Goal: Task Accomplishment & Management: Complete application form

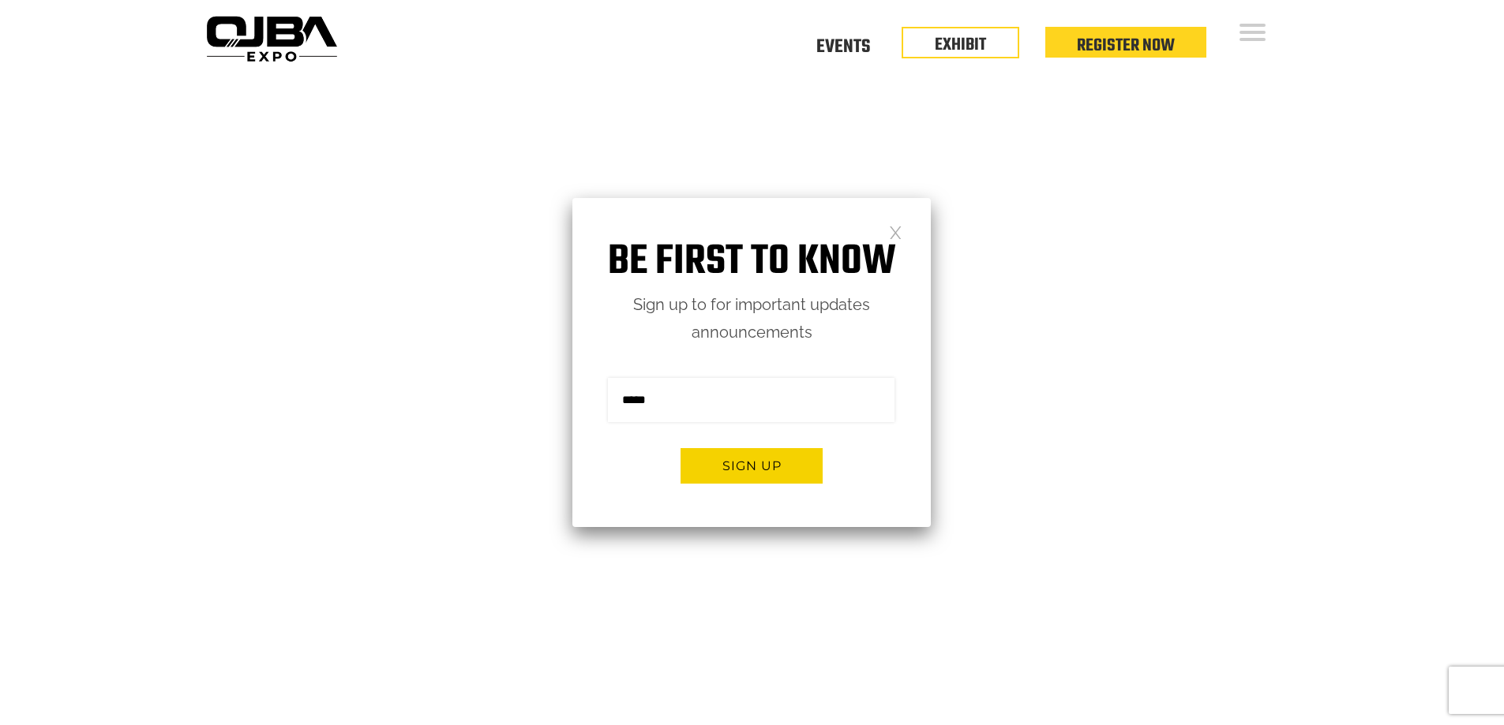
click at [898, 234] on link at bounding box center [895, 231] width 13 height 13
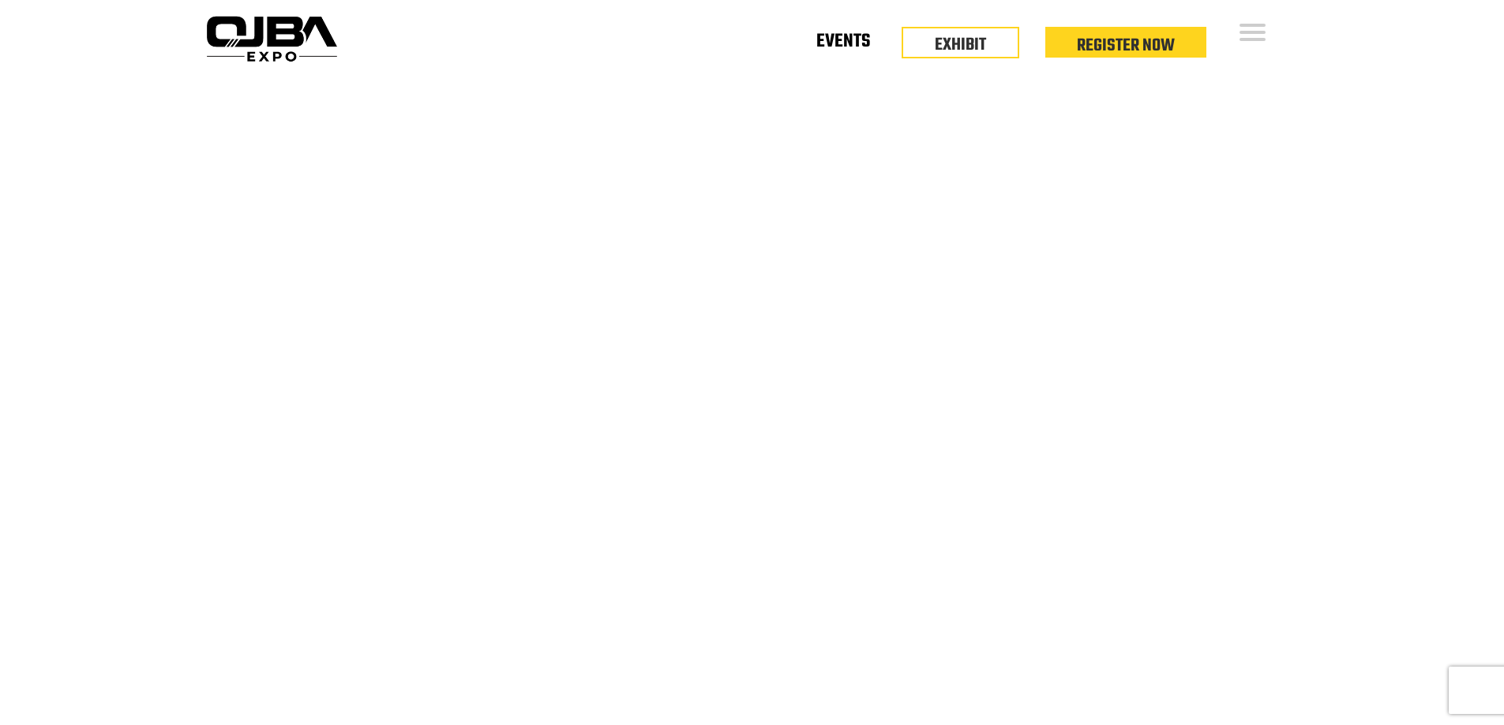
click at [861, 42] on link "Events" at bounding box center [843, 45] width 54 height 6
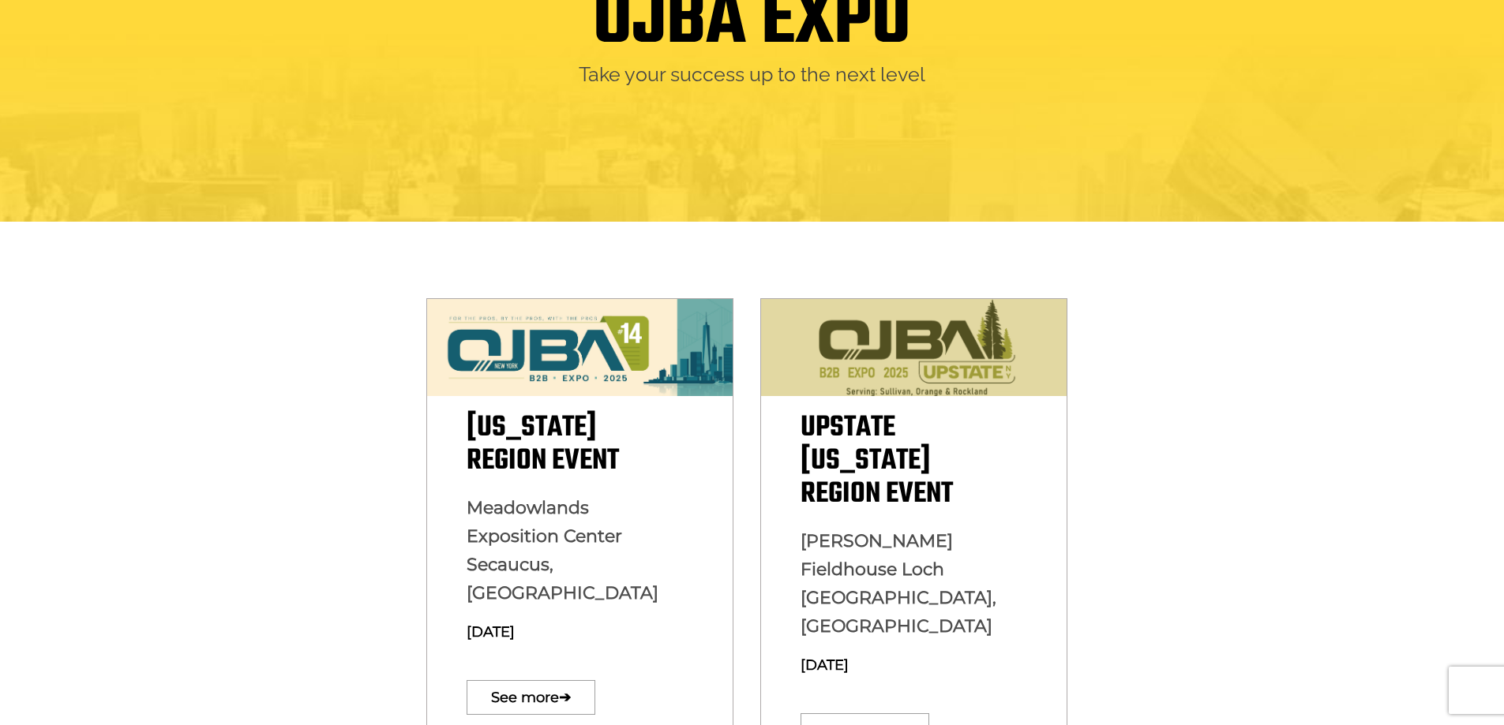
scroll to position [79, 0]
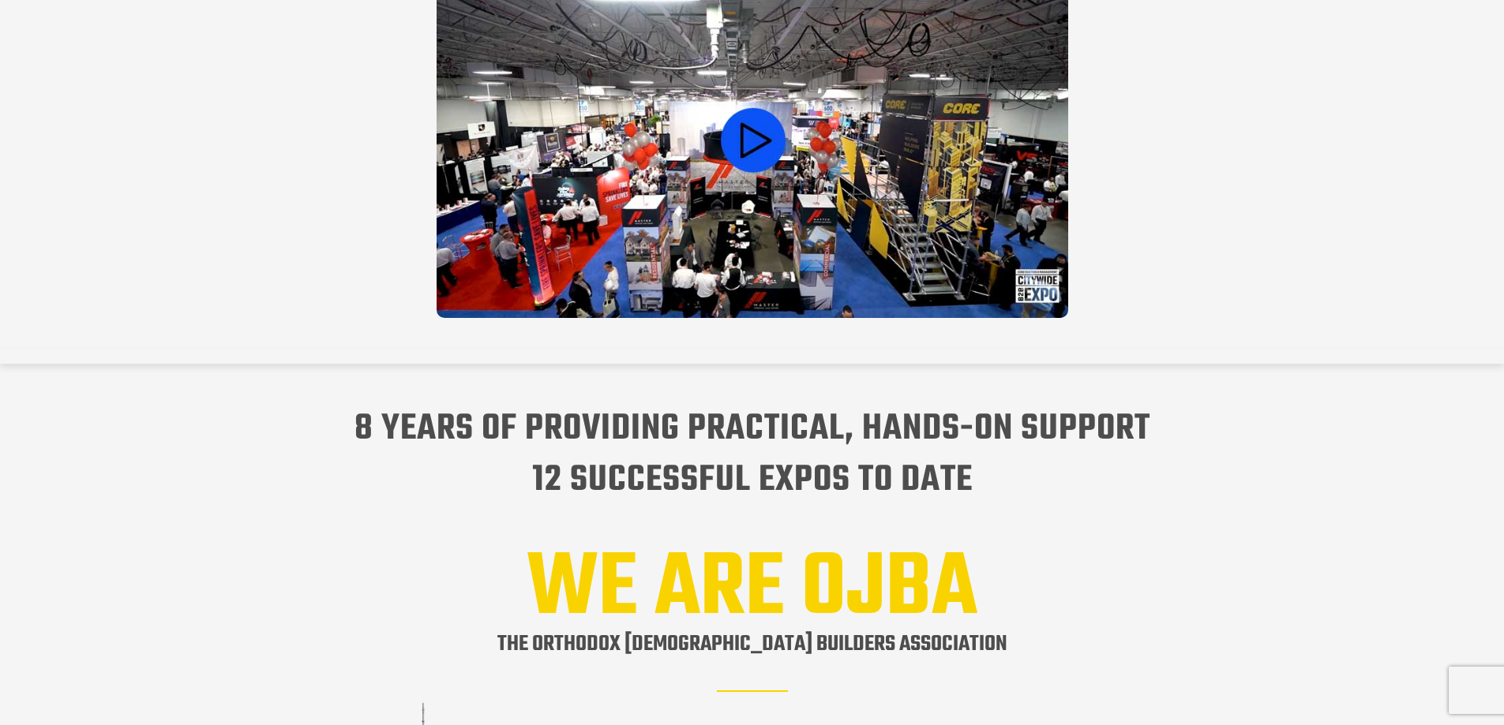
scroll to position [1579, 0]
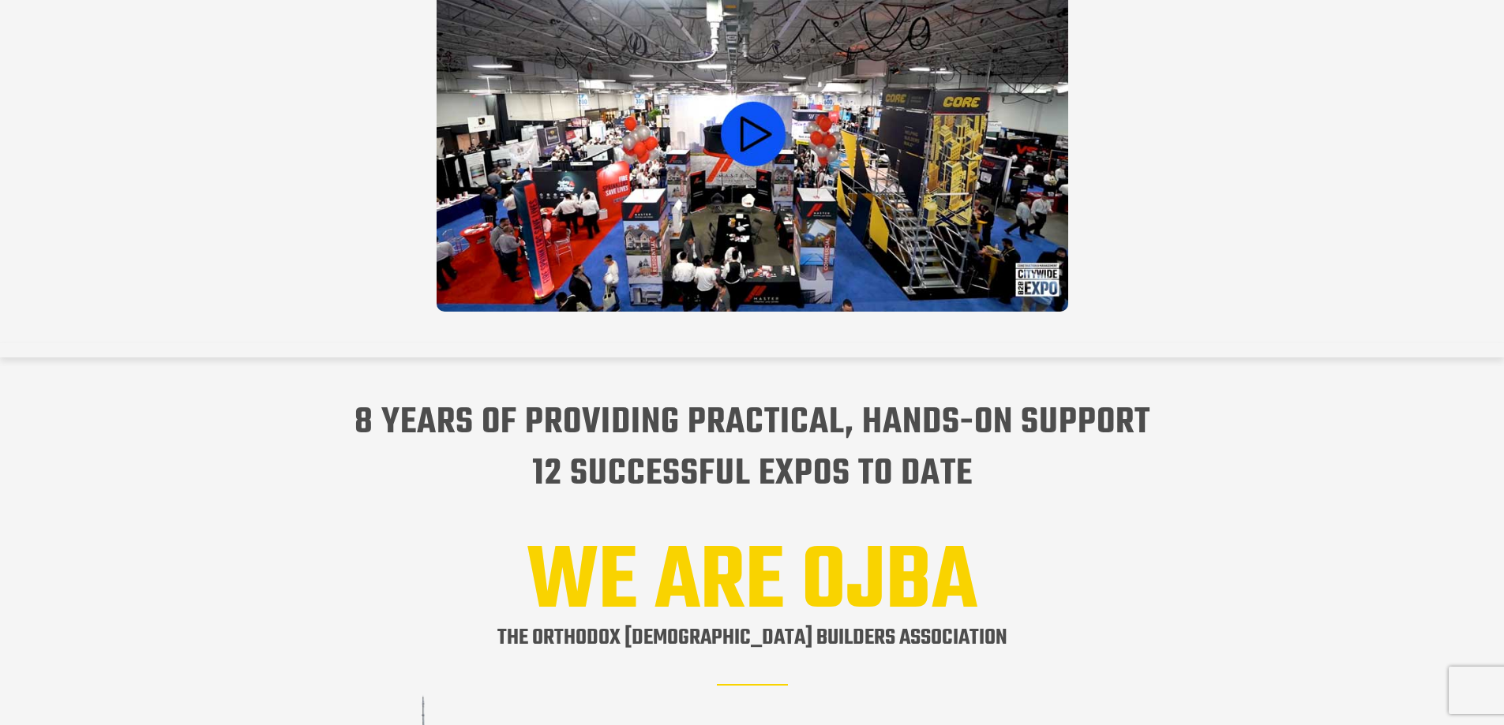
drag, startPoint x: 356, startPoint y: 401, endPoint x: 1012, endPoint y: 452, distance: 658.0
click at [1012, 452] on h4 "8 years of providing practical, hands-on support 12 successful expos to date" at bounding box center [752, 449] width 1081 height 103
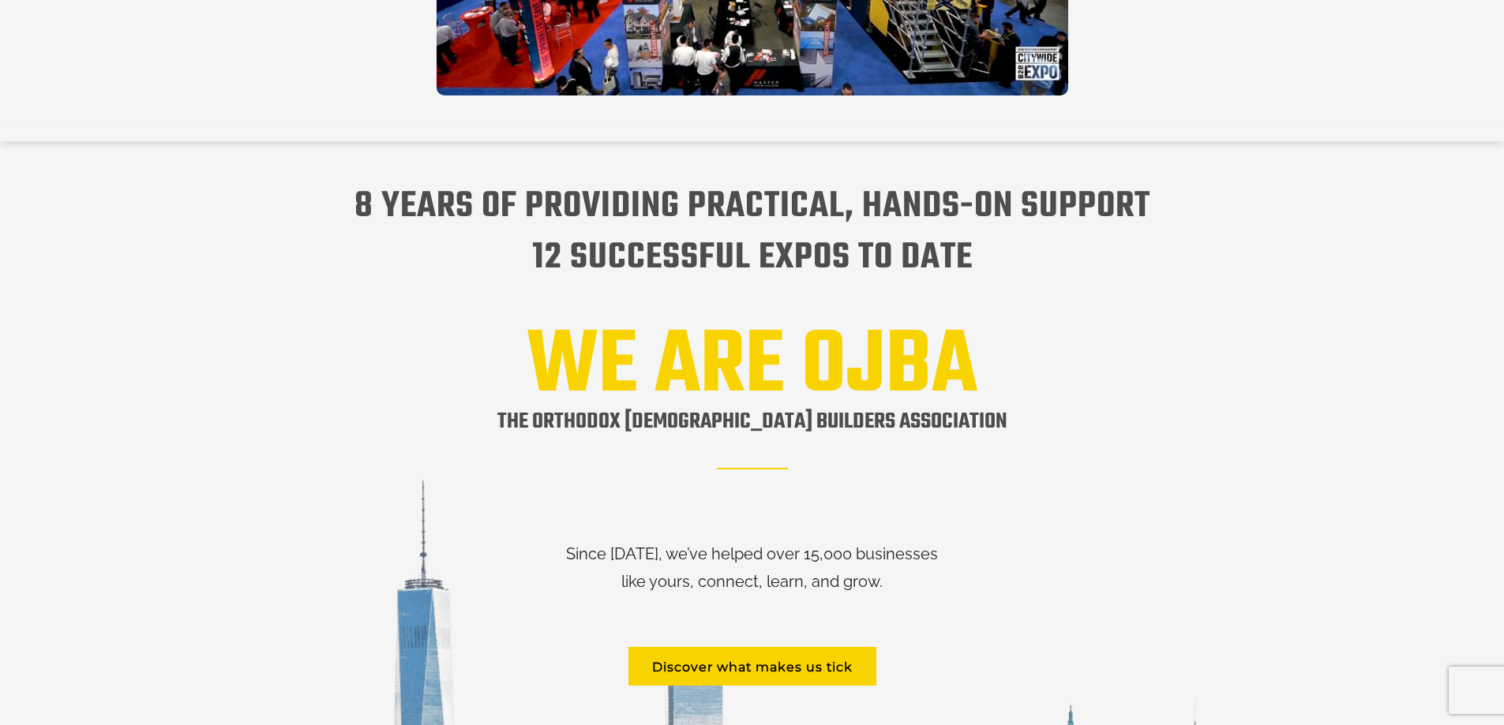
scroll to position [1895, 0]
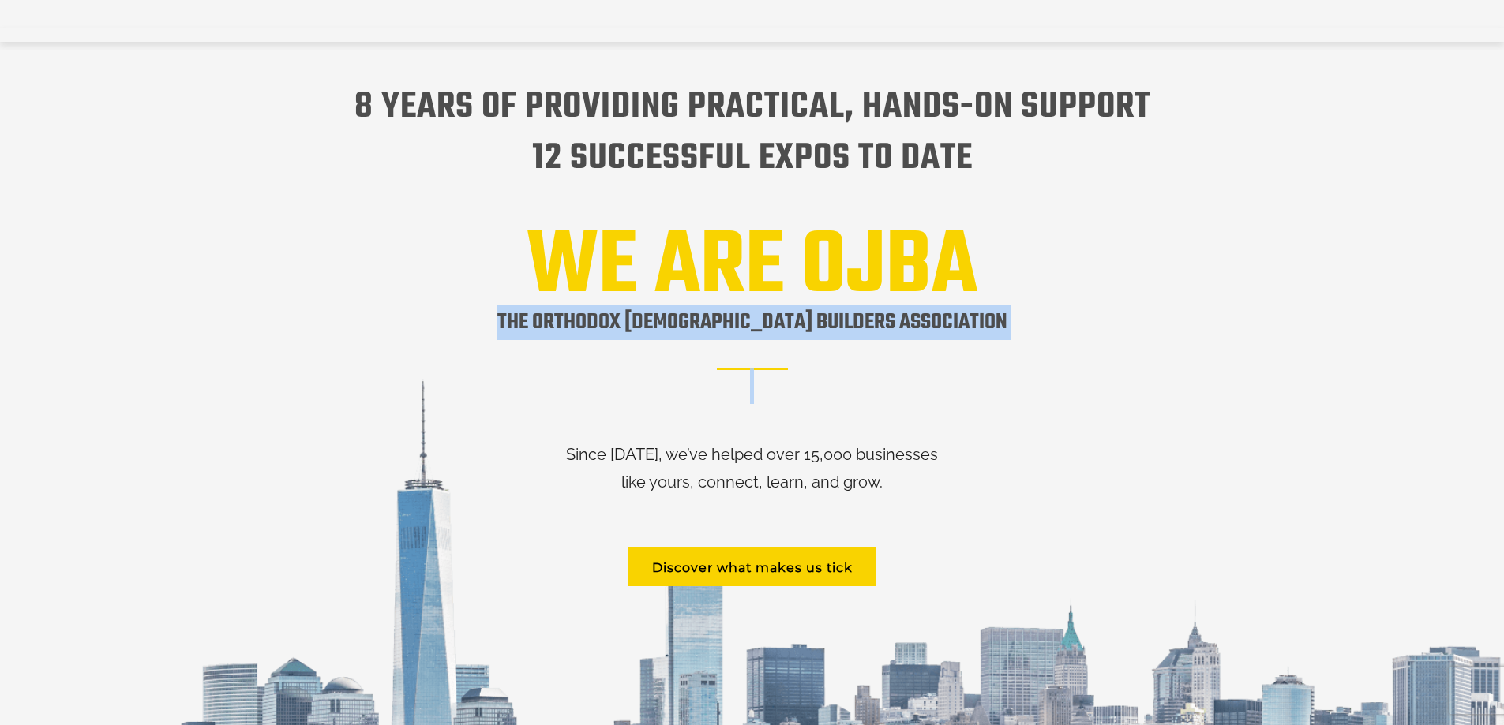
drag, startPoint x: 578, startPoint y: 306, endPoint x: 917, endPoint y: 348, distance: 342.0
click at [917, 348] on h1 "The orthodox [DEMOGRAPHIC_DATA] builders association" at bounding box center [752, 341] width 510 height 73
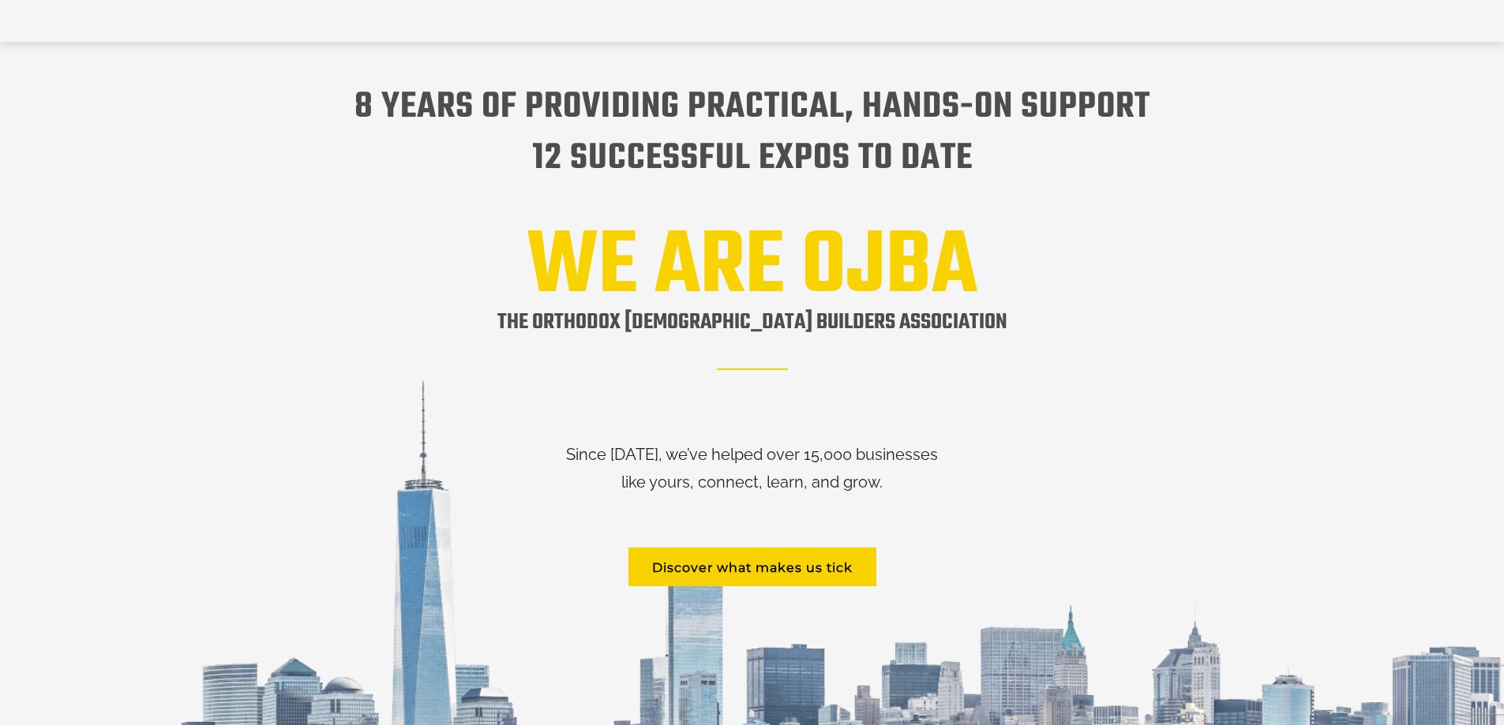
click at [999, 349] on div "8 years of providing practical, hands-on support 12 successful expos to date WE…" at bounding box center [752, 465] width 1081 height 766
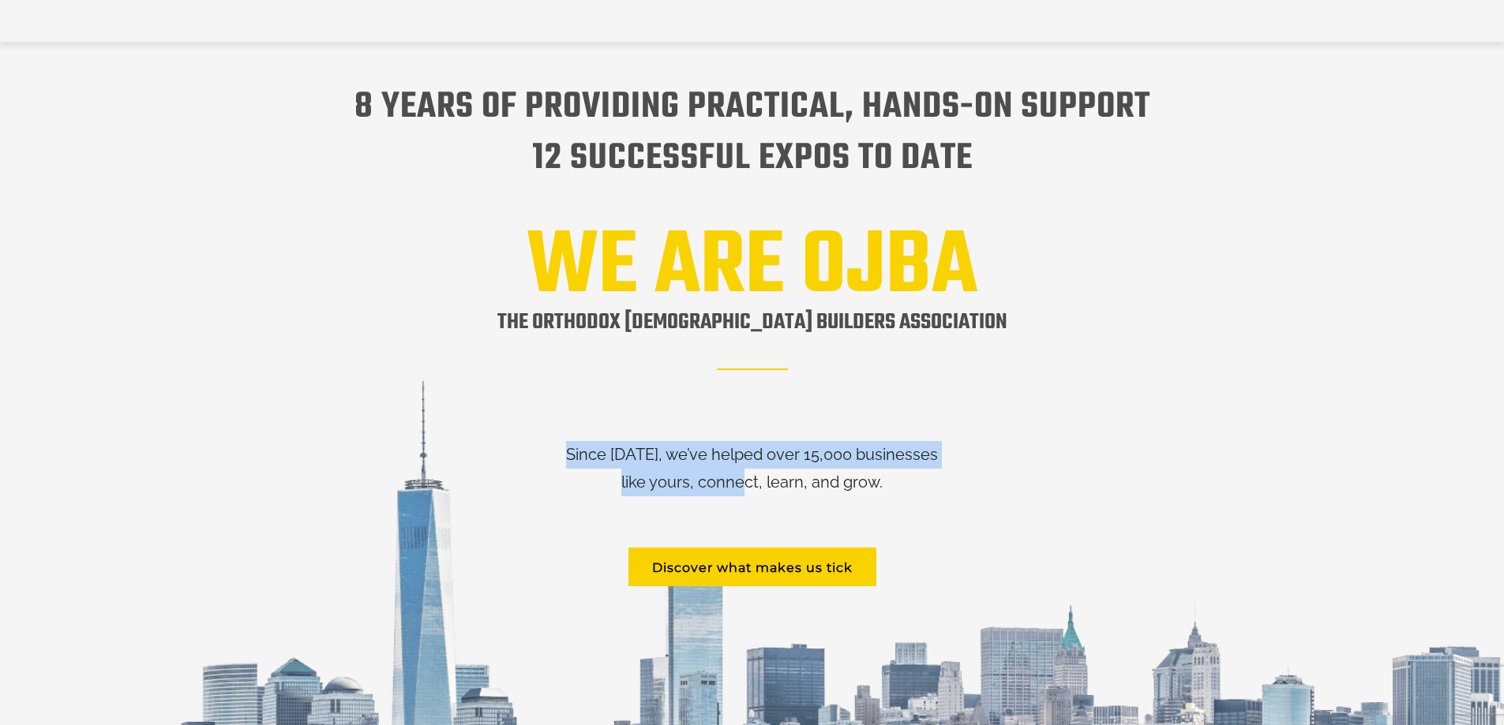
scroll to position [0, 0]
drag, startPoint x: 596, startPoint y: 440, endPoint x: 1003, endPoint y: 519, distance: 414.9
click at [1003, 519] on div "8 years of providing practical, hands-on support 12 successful expos to date WE…" at bounding box center [752, 465] width 1081 height 766
click at [1003, 536] on div "Discover what makes us tick" at bounding box center [752, 567] width 1081 height 62
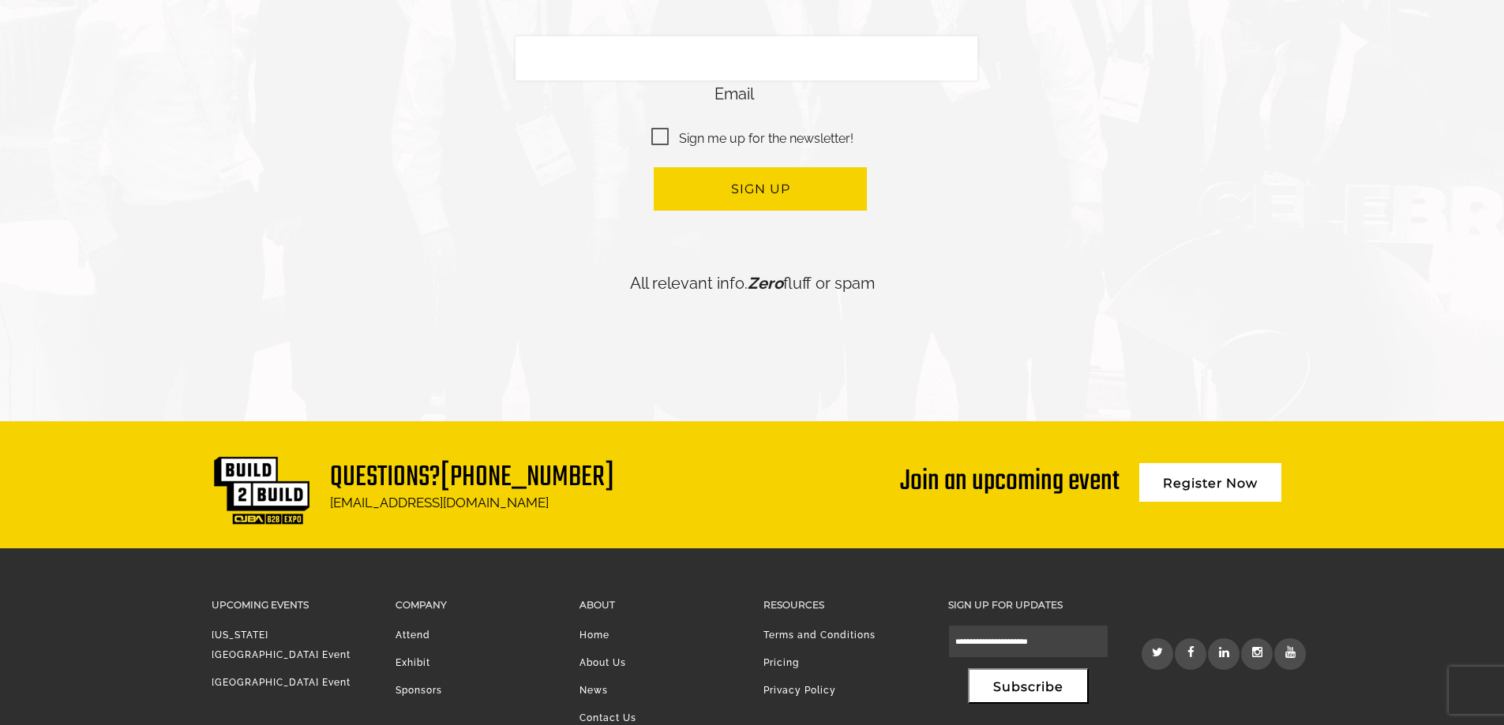
scroll to position [3523, 0]
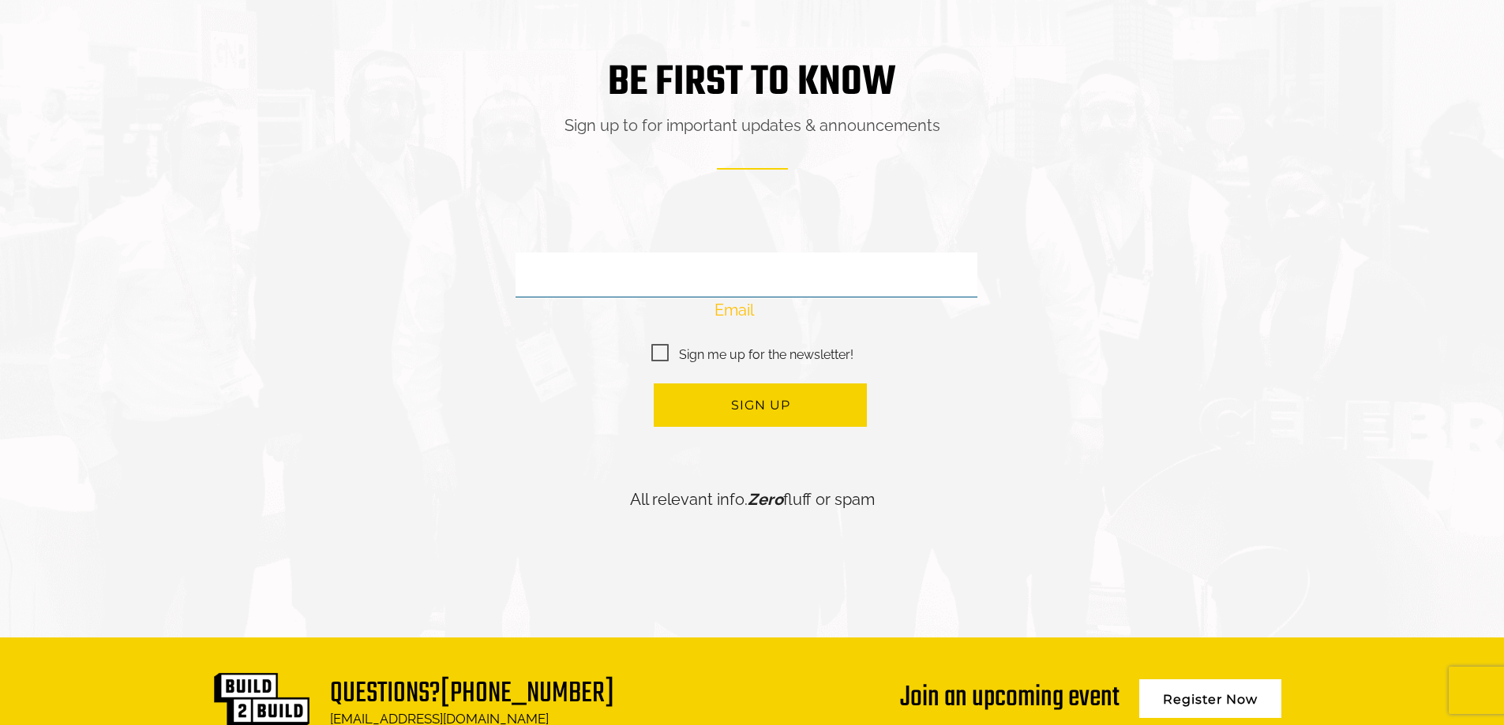
drag, startPoint x: 796, startPoint y: 264, endPoint x: 804, endPoint y: 264, distance: 7.9
click at [804, 264] on input "Email" at bounding box center [746, 275] width 463 height 44
type input "**********"
click at [770, 384] on button "Sign up" at bounding box center [760, 405] width 213 height 43
type input "*********"
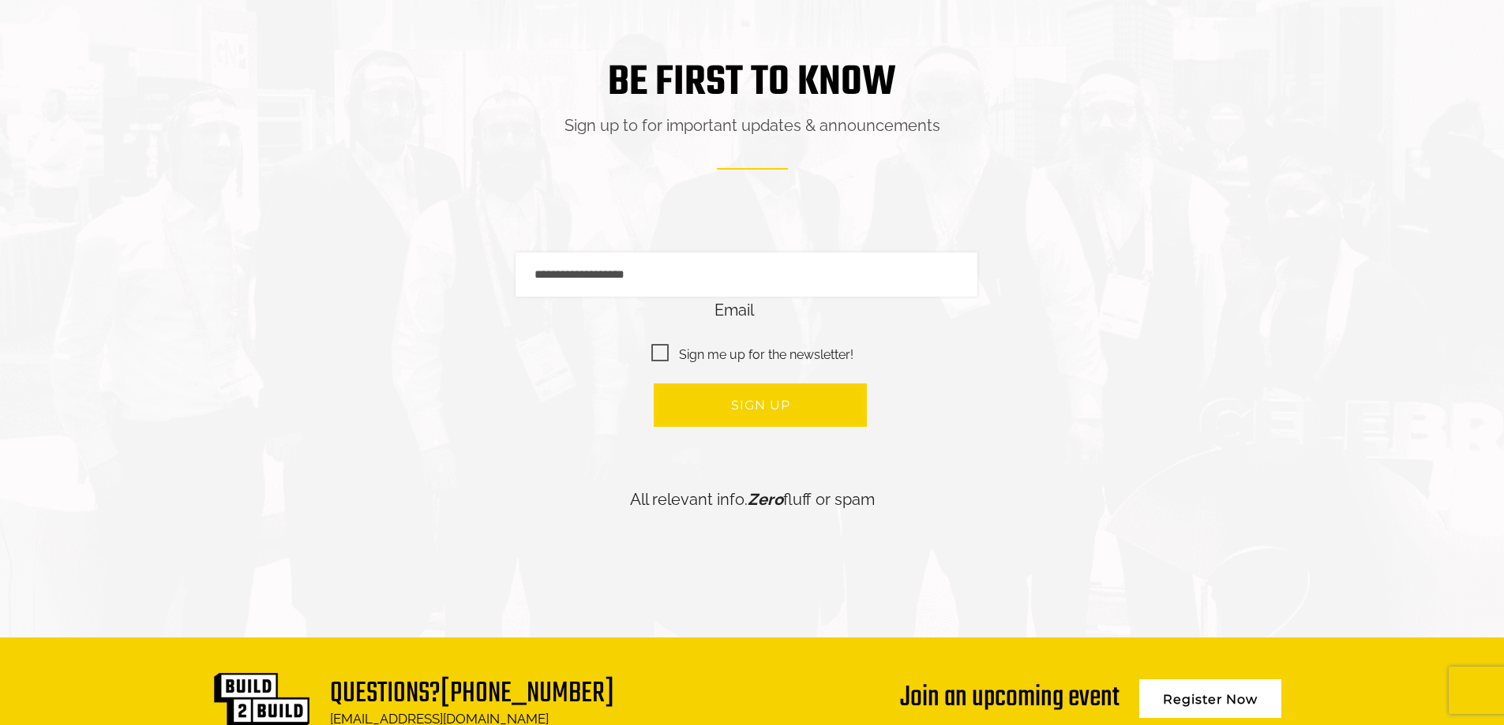
type input "**********"
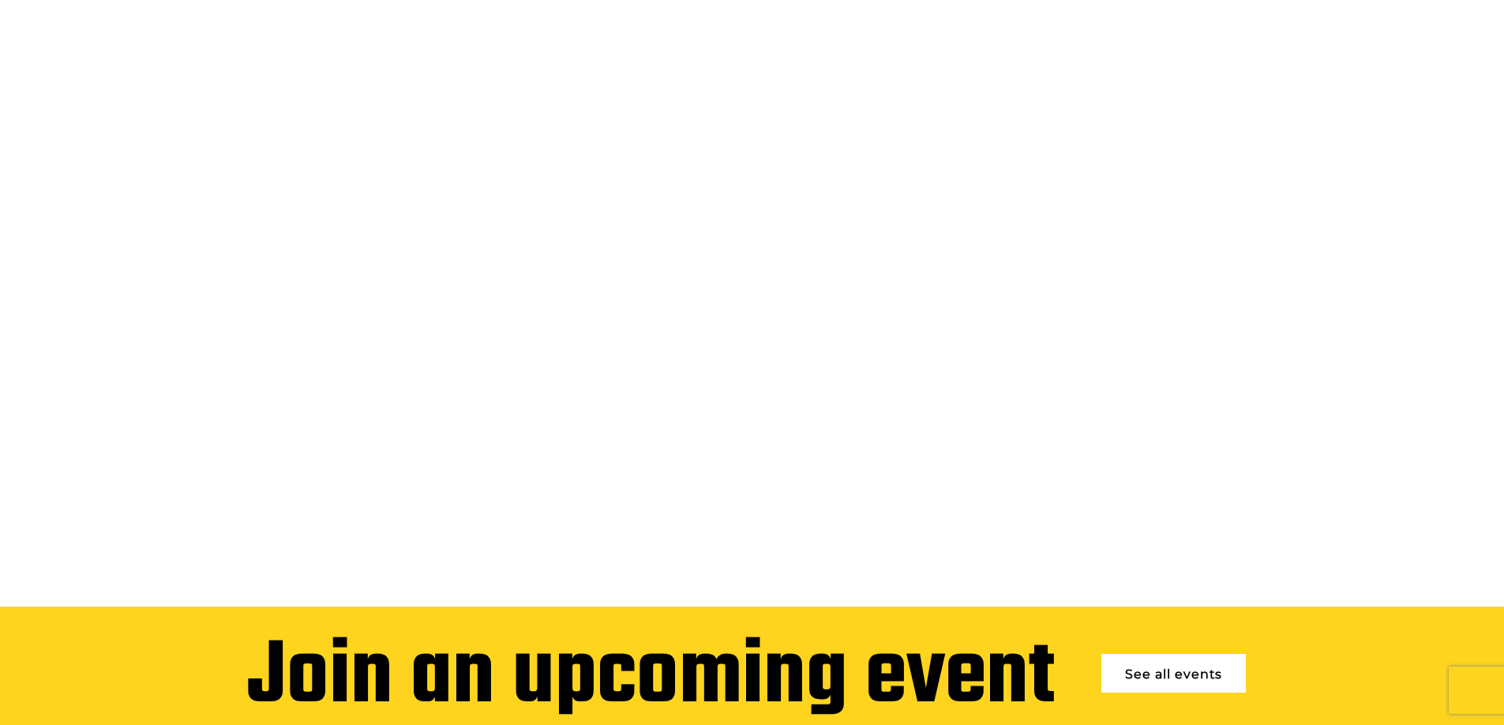
scroll to position [0, 0]
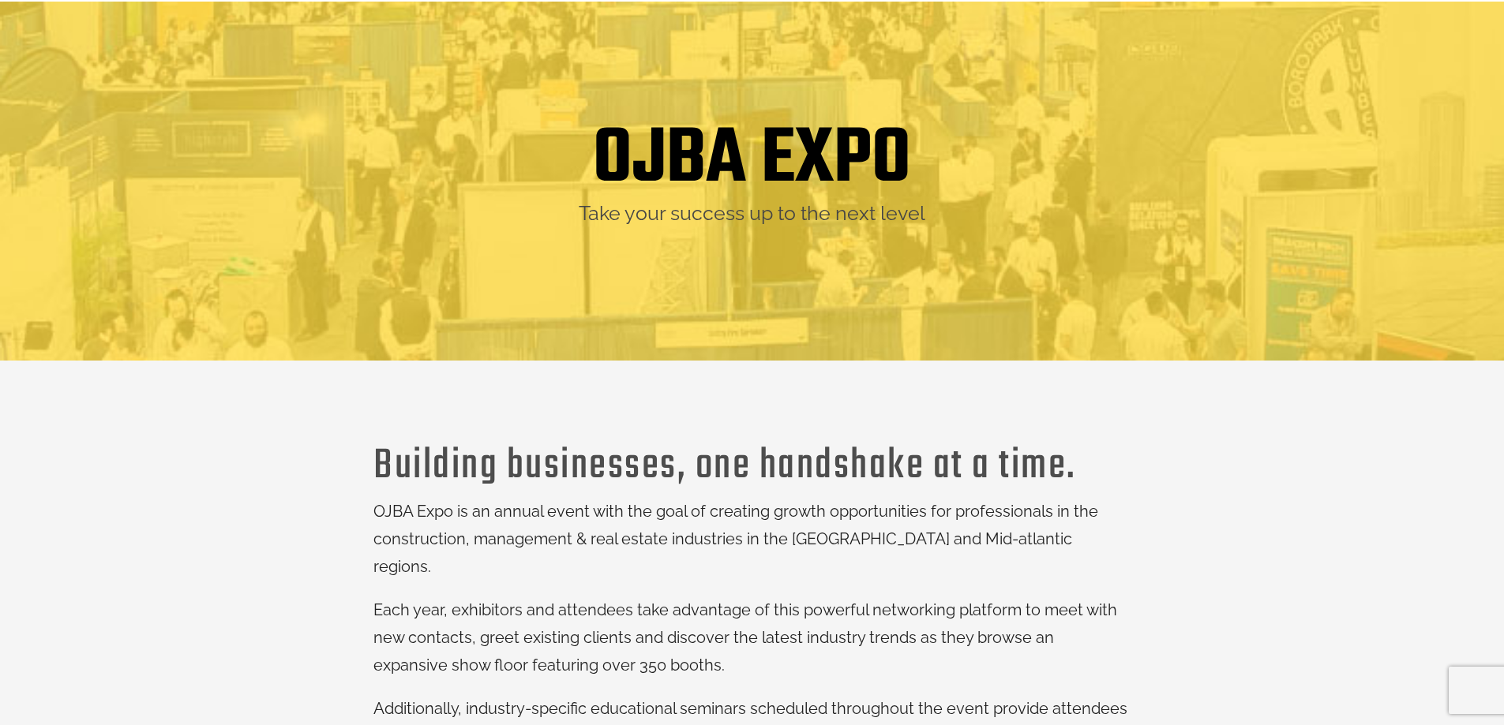
scroll to position [79, 0]
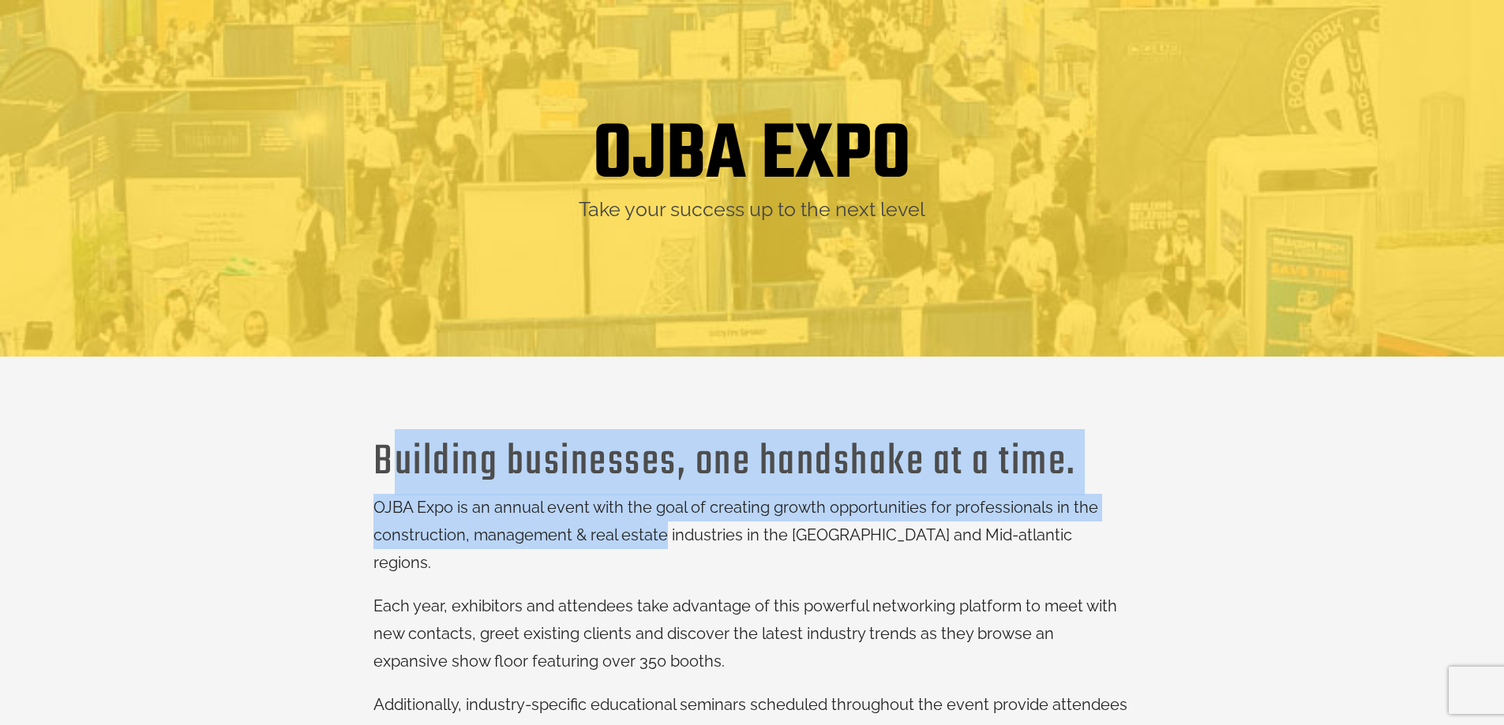
drag, startPoint x: 398, startPoint y: 467, endPoint x: 663, endPoint y: 542, distance: 275.6
click at [663, 542] on p "OJBA Expo is an annual event with the goal of creating growth opportunities for…" at bounding box center [751, 535] width 757 height 83
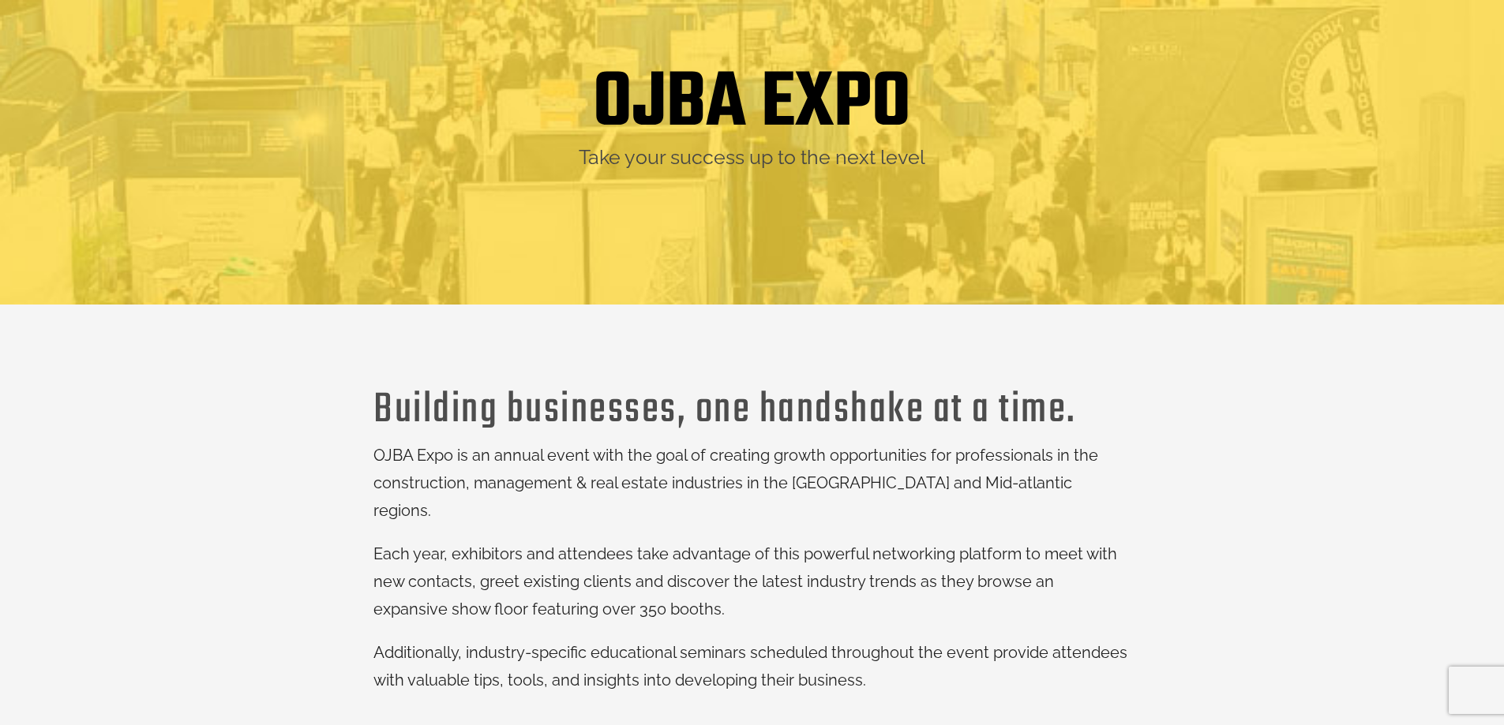
scroll to position [158, 0]
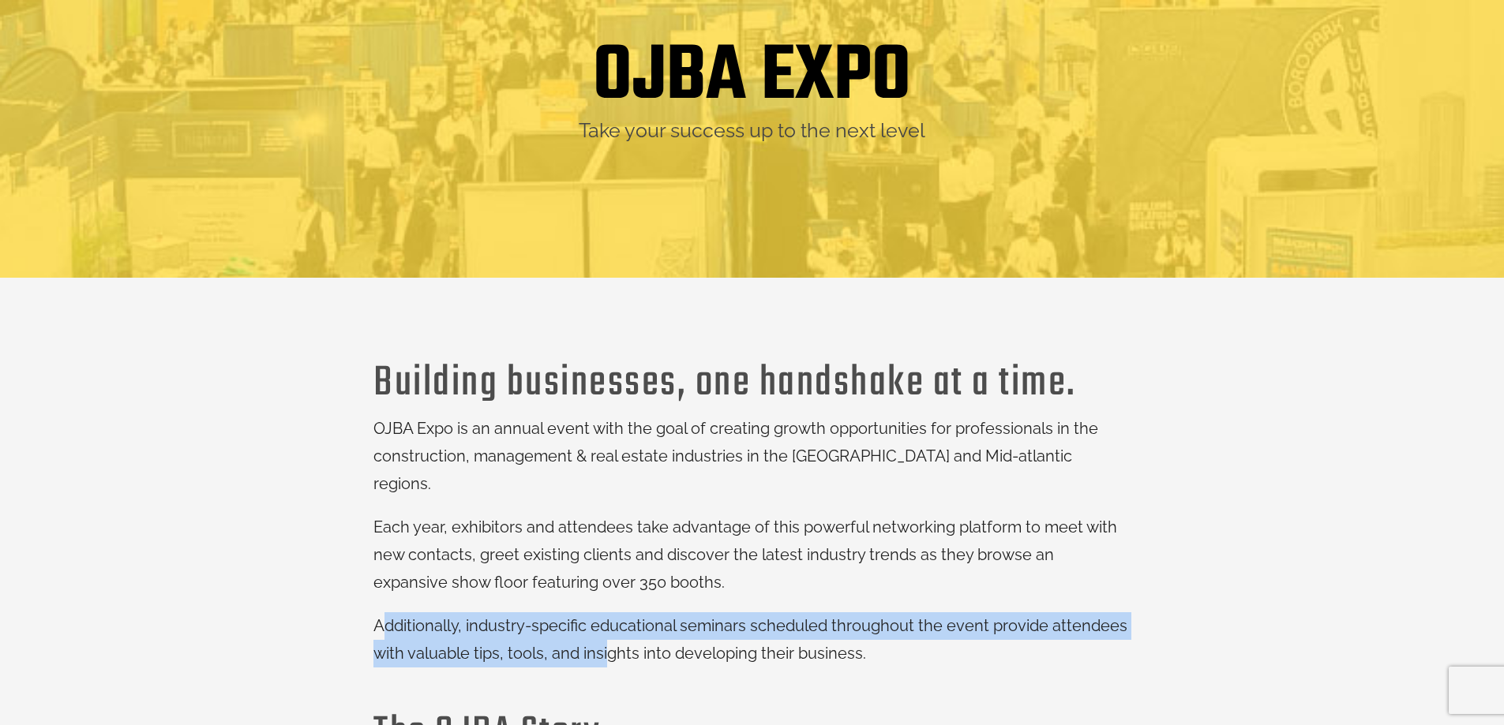
drag, startPoint x: 388, startPoint y: 591, endPoint x: 607, endPoint y: 632, distance: 222.5
click at [607, 632] on p "Additionally, industry-specific educational seminars scheduled throughout the e…" at bounding box center [751, 640] width 757 height 55
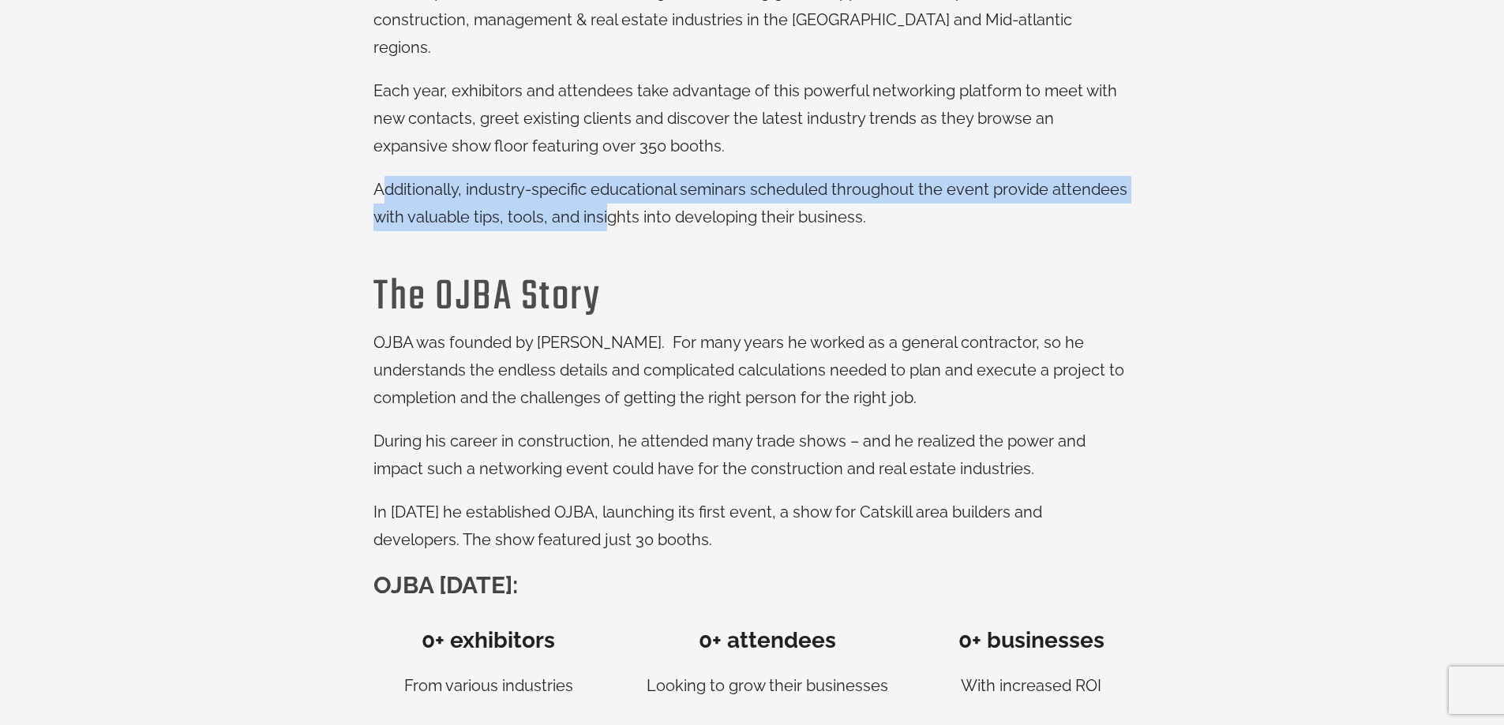
scroll to position [632, 0]
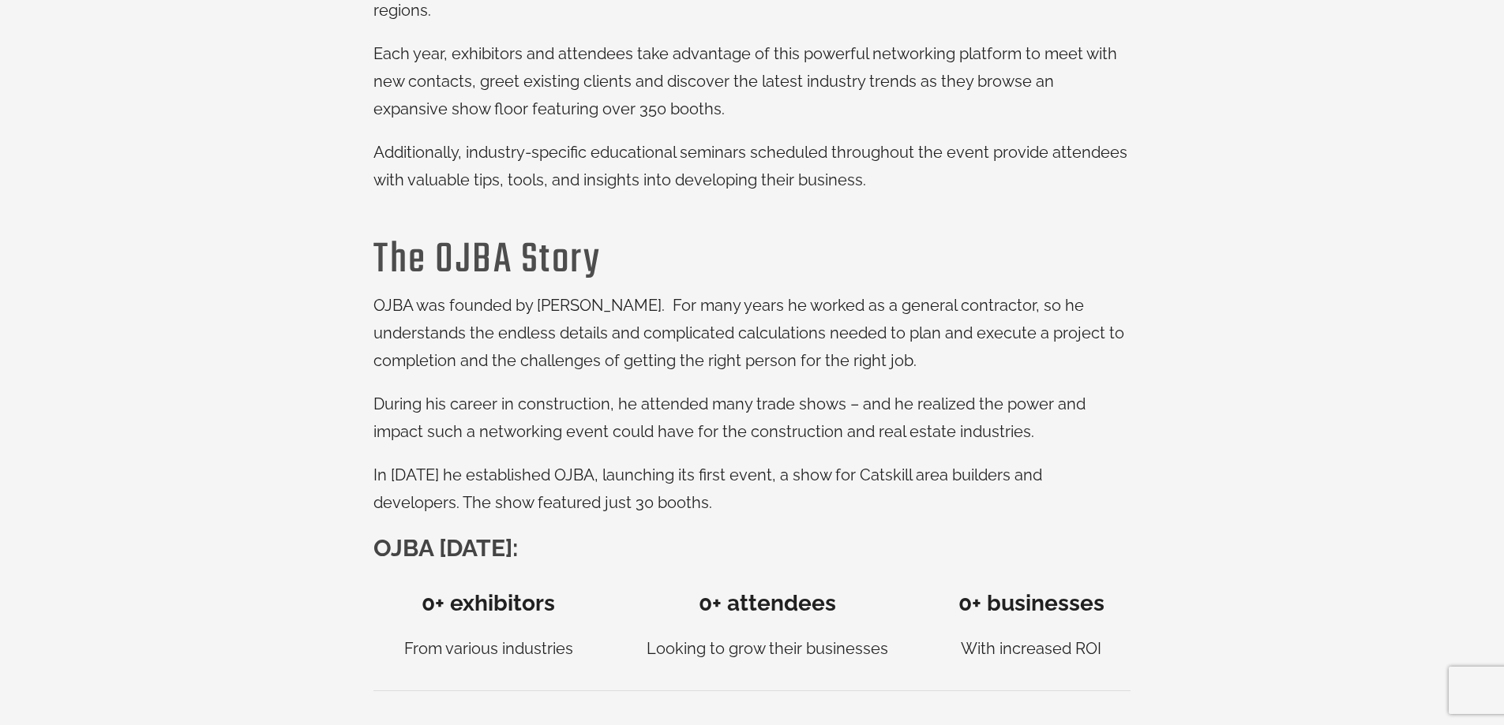
click at [447, 578] on td "0 + exhibitors From various industries" at bounding box center [488, 635] width 230 height 114
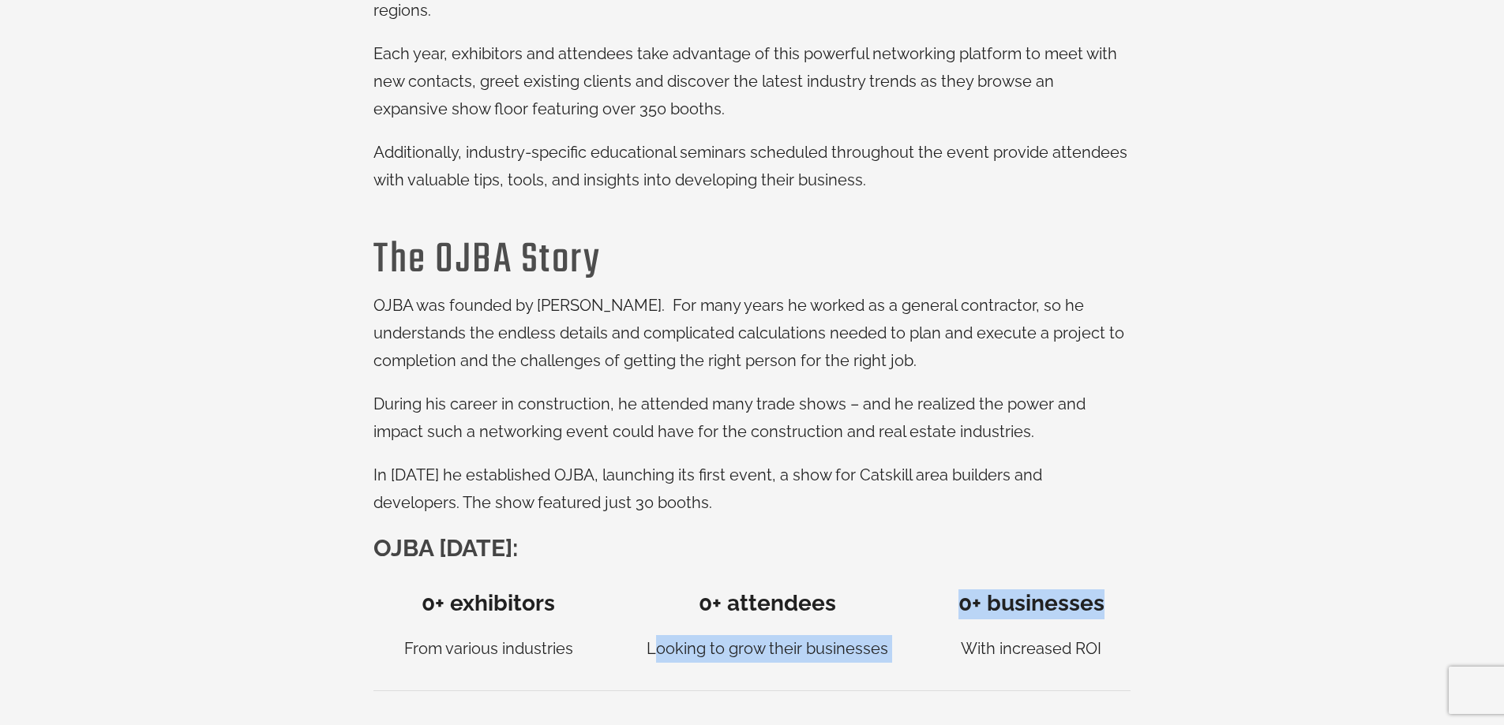
drag, startPoint x: 658, startPoint y: 621, endPoint x: 961, endPoint y: 630, distance: 302.5
click at [961, 630] on tr "0 + exhibitors From various industries 0 + attendees Looking to grow their busi…" at bounding box center [751, 635] width 757 height 114
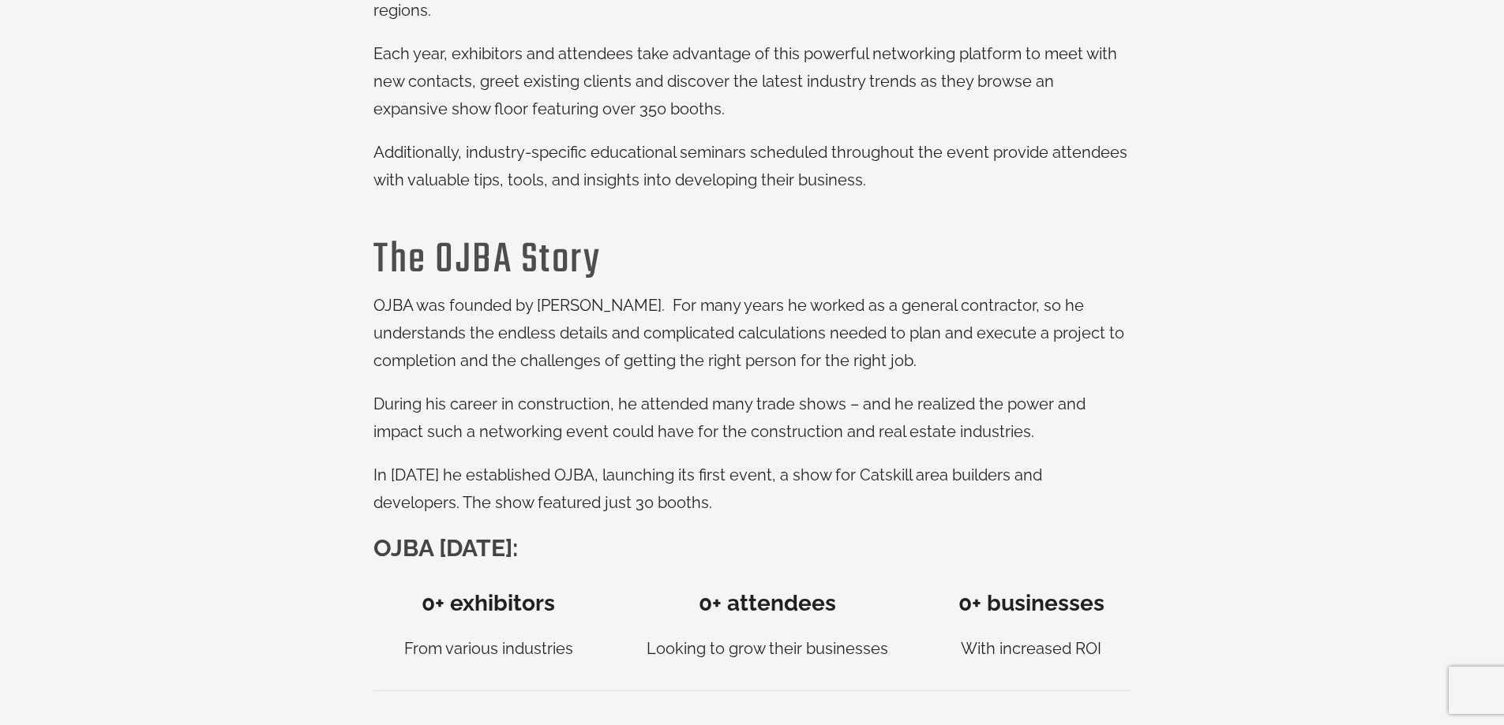
click at [378, 635] on p "From various industries" at bounding box center [488, 649] width 230 height 28
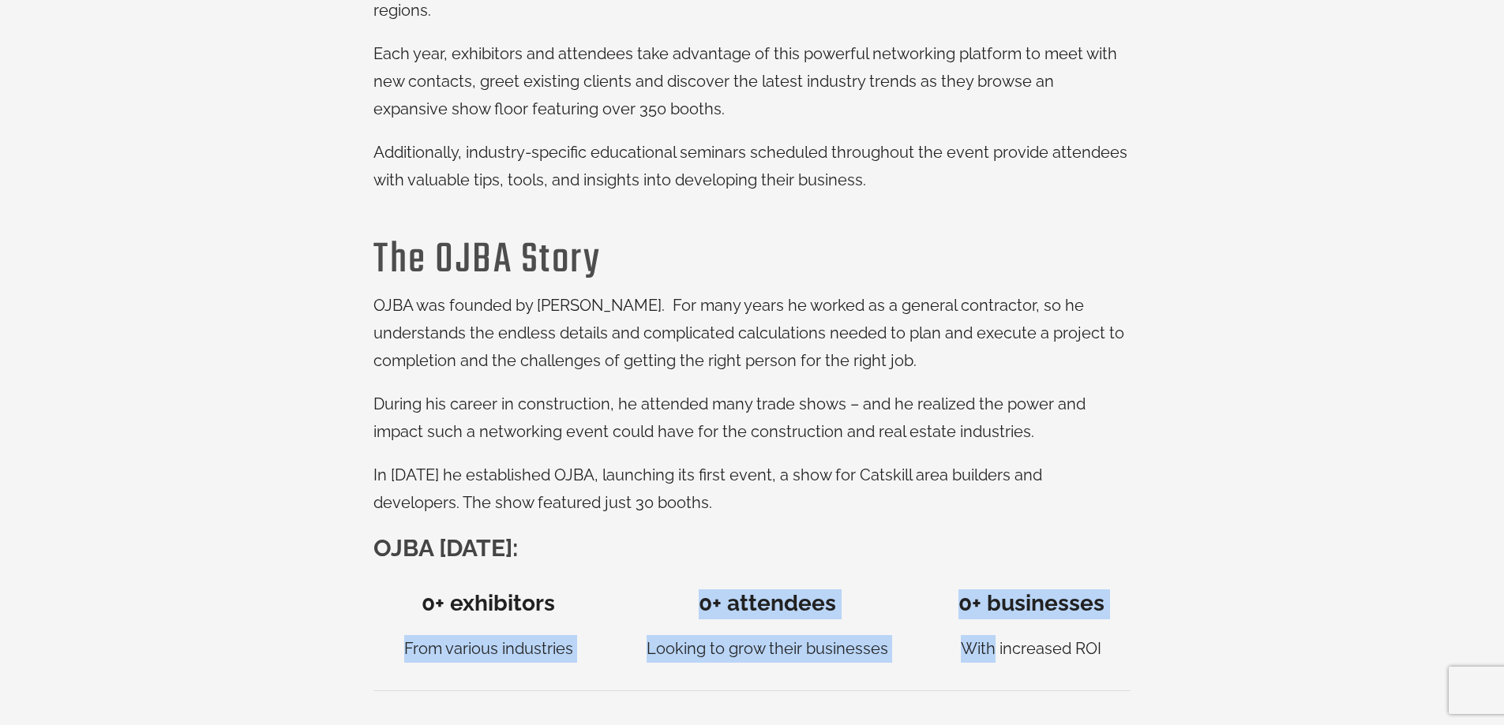
scroll to position [0, 0]
drag, startPoint x: 377, startPoint y: 617, endPoint x: 1145, endPoint y: 626, distance: 767.3
click at [1145, 626] on div "Building businesses, one handshake at a time. OJBA Expo is an annual event with…" at bounding box center [752, 295] width 1081 height 793
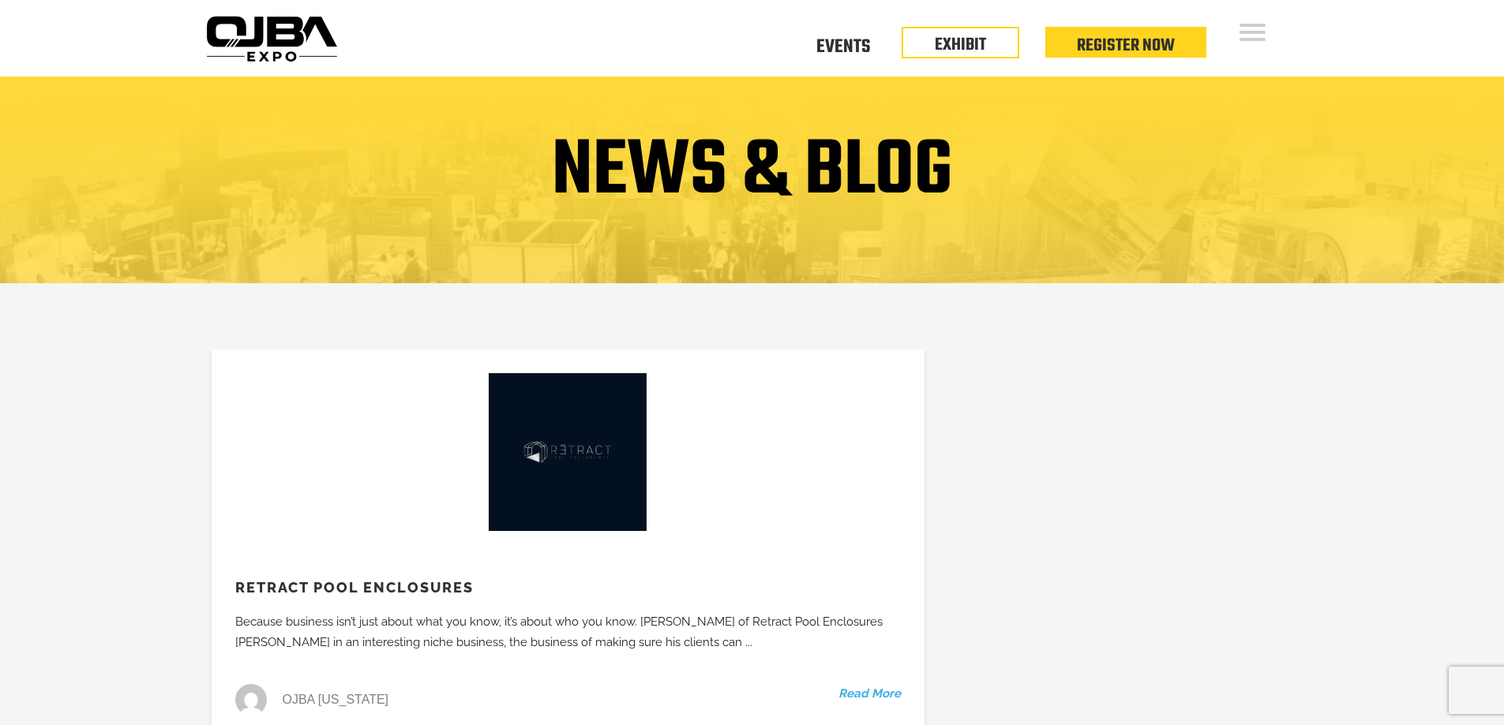
click at [1089, 248] on div "NEWS & BLOG" at bounding box center [752, 180] width 1504 height 207
click at [1179, 39] on li "Register Now" at bounding box center [1125, 38] width 161 height 31
click at [976, 44] on link "EXHIBIT" at bounding box center [960, 41] width 51 height 27
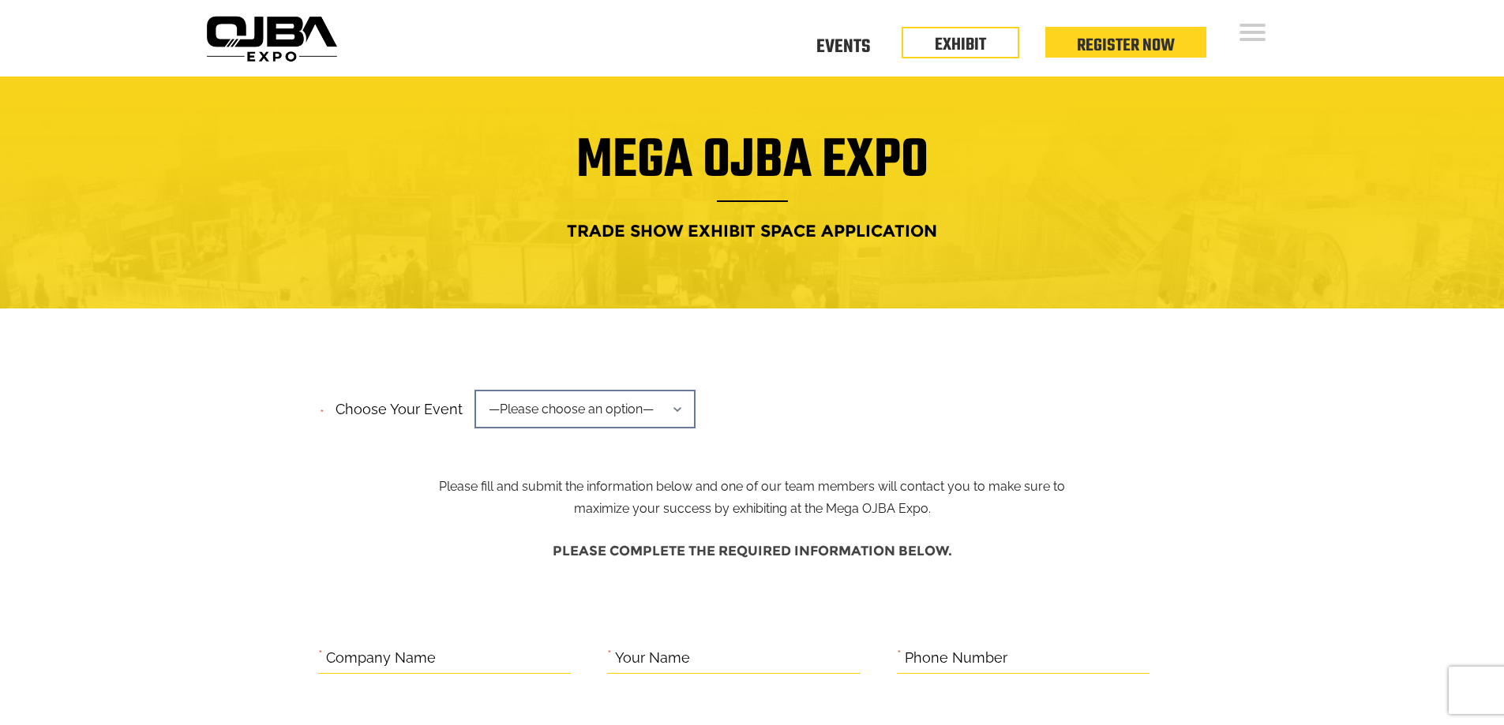
click at [684, 408] on span "—Please choose an option—" at bounding box center [584, 409] width 221 height 39
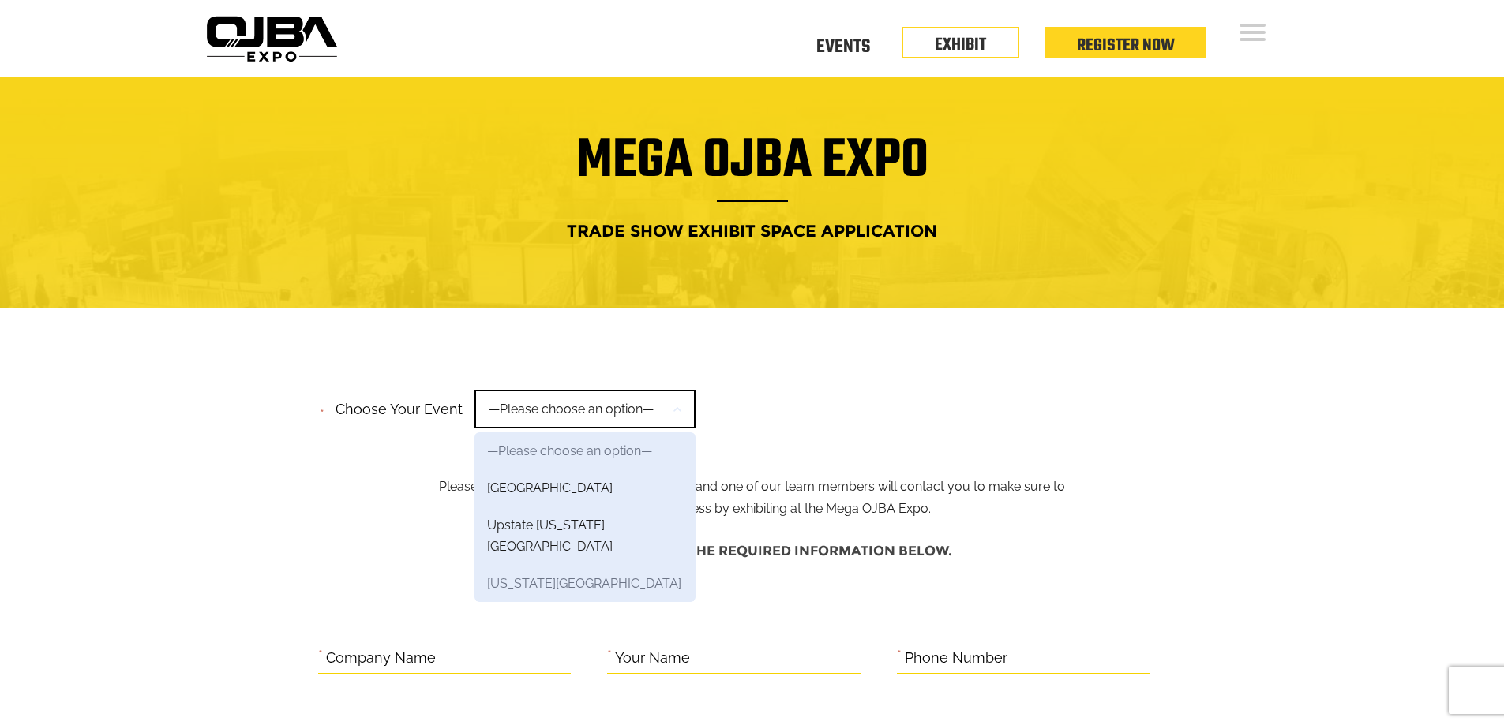
click at [591, 565] on link "[US_STATE][GEOGRAPHIC_DATA]" at bounding box center [584, 583] width 221 height 37
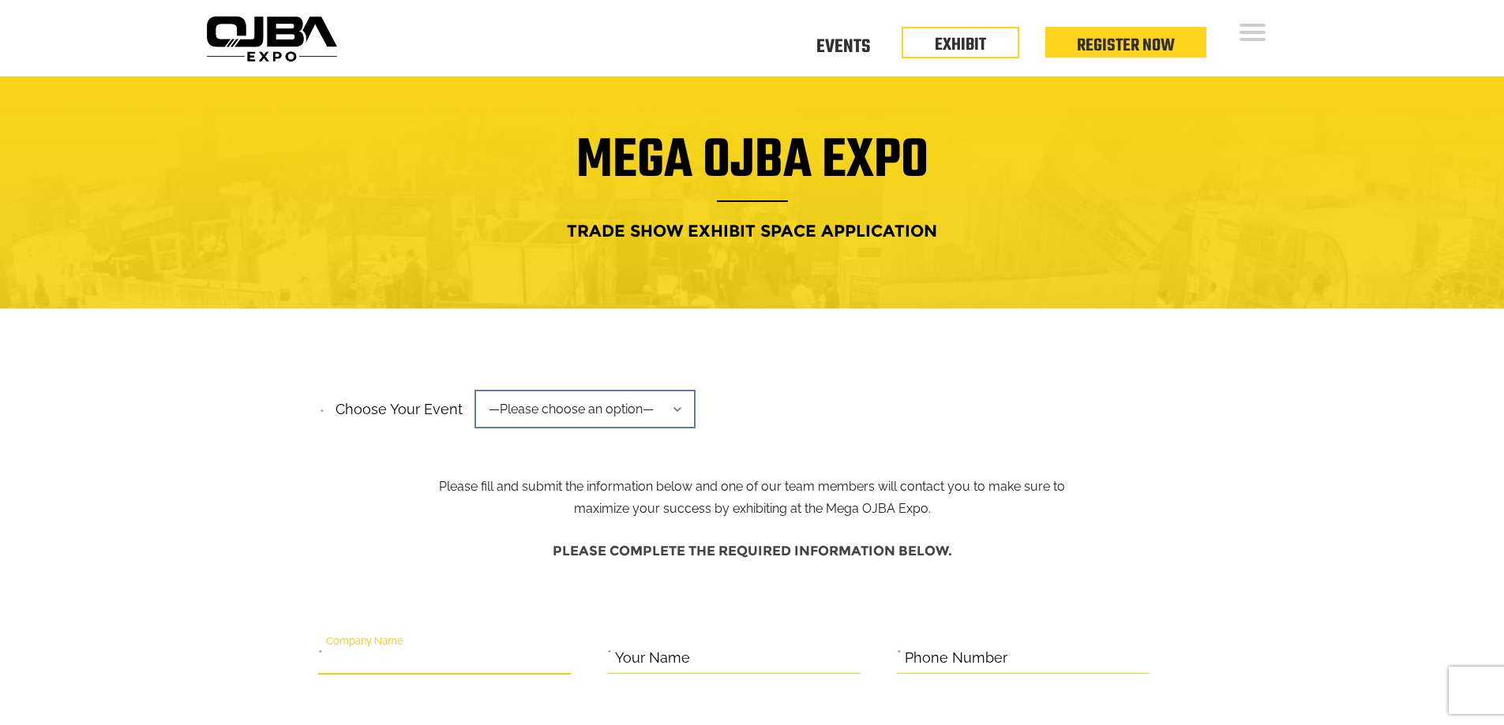
click at [497, 663] on input "Company Name" at bounding box center [444, 658] width 253 height 31
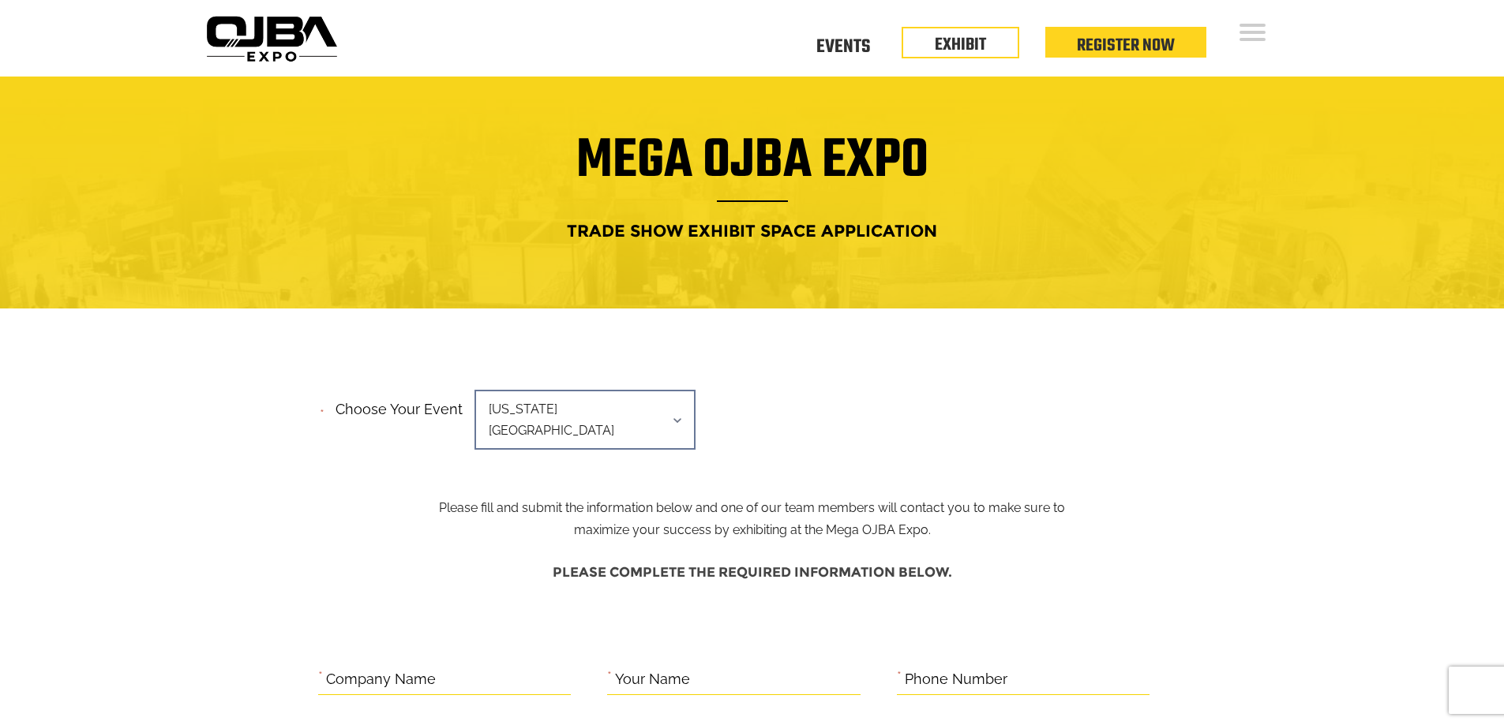
drag, startPoint x: 1033, startPoint y: 197, endPoint x: 1073, endPoint y: 126, distance: 81.7
click at [1047, 183] on h1 "Mega OJBA Expo" at bounding box center [752, 170] width 1081 height 63
click at [1114, 34] on link "Register Now" at bounding box center [1126, 41] width 98 height 27
